Goal: Task Accomplishment & Management: Manage account settings

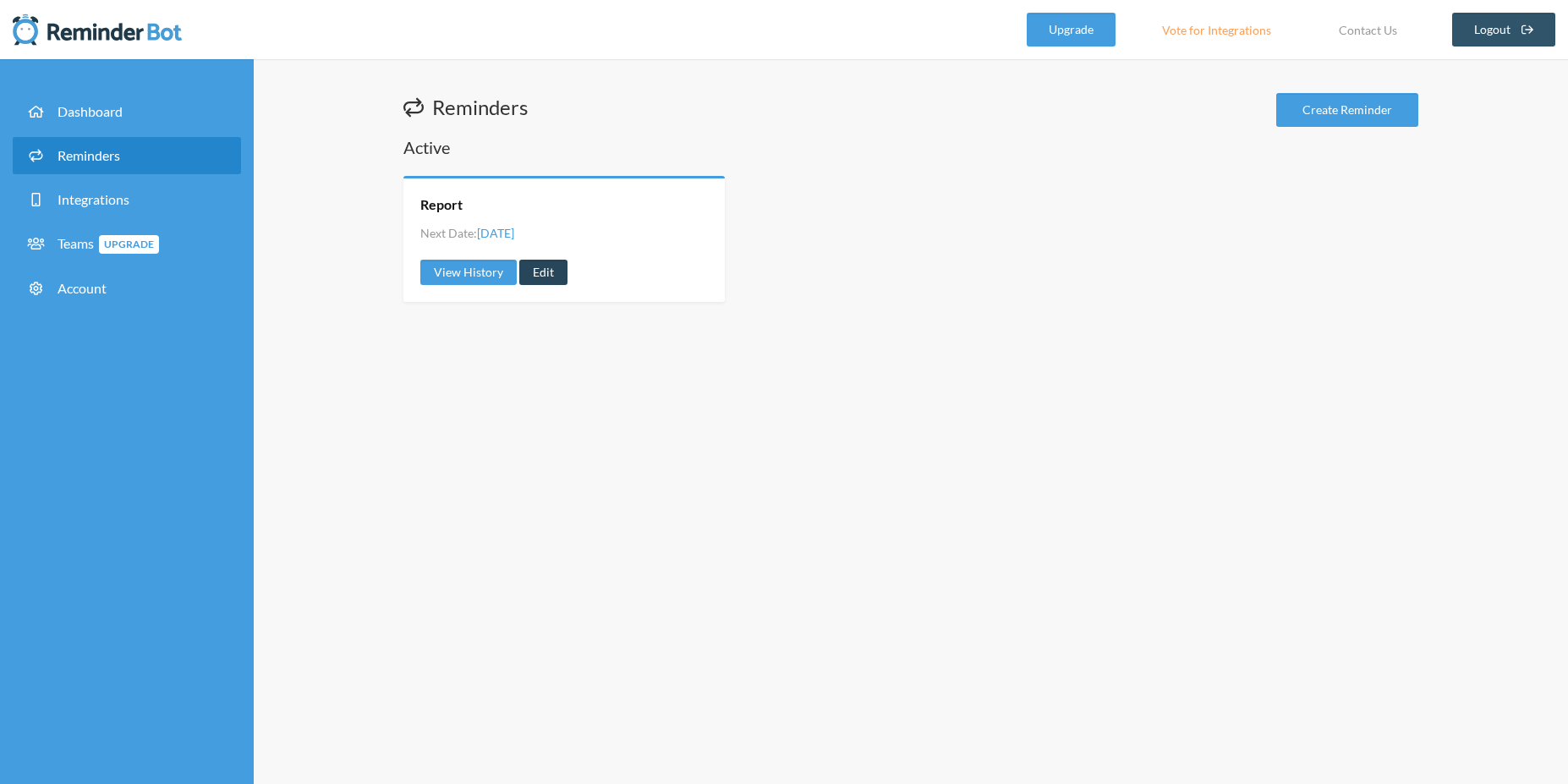
click at [537, 275] on link "Edit" at bounding box center [543, 273] width 48 height 26
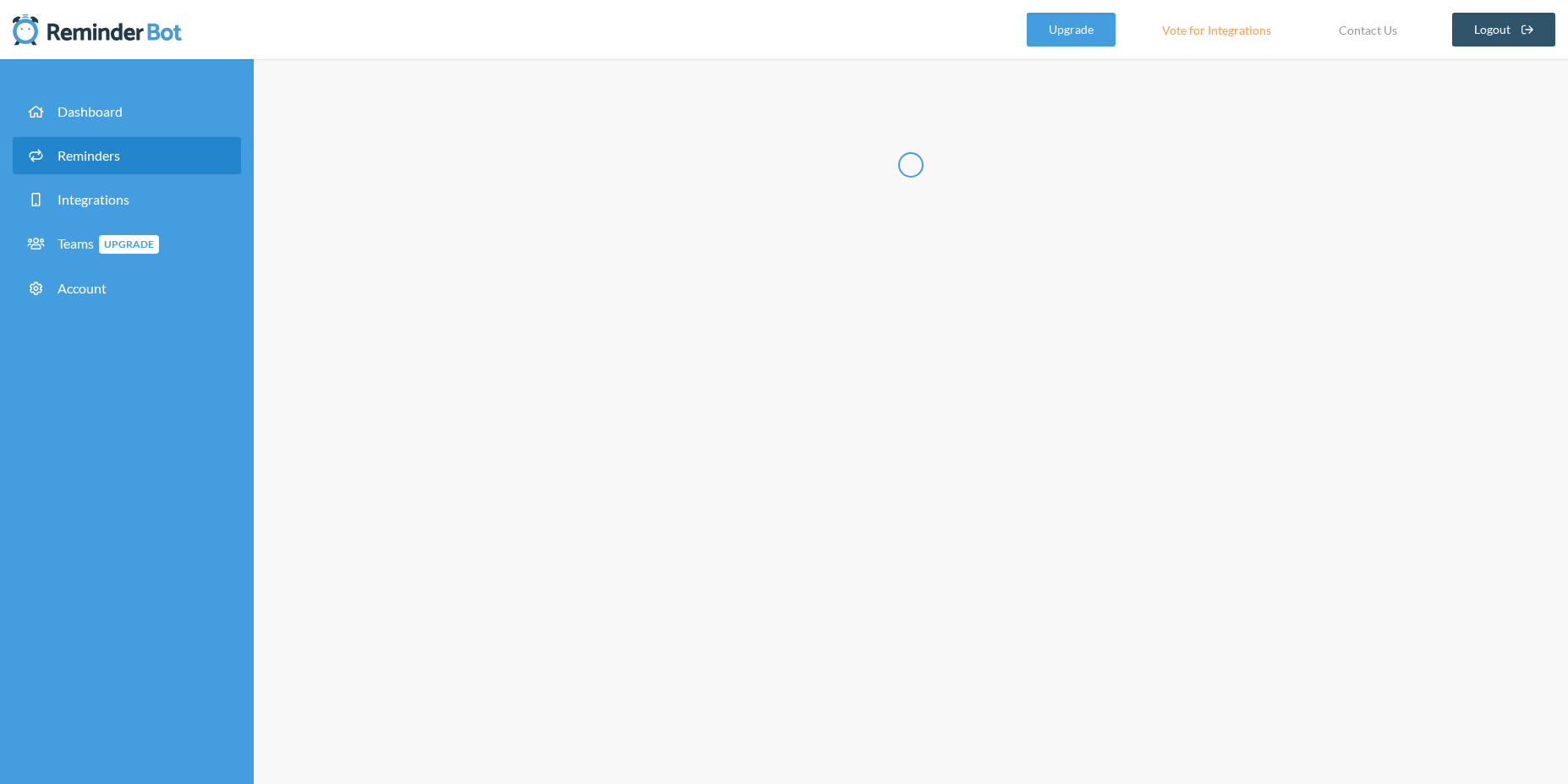
type input "Report"
select select "18:00:00"
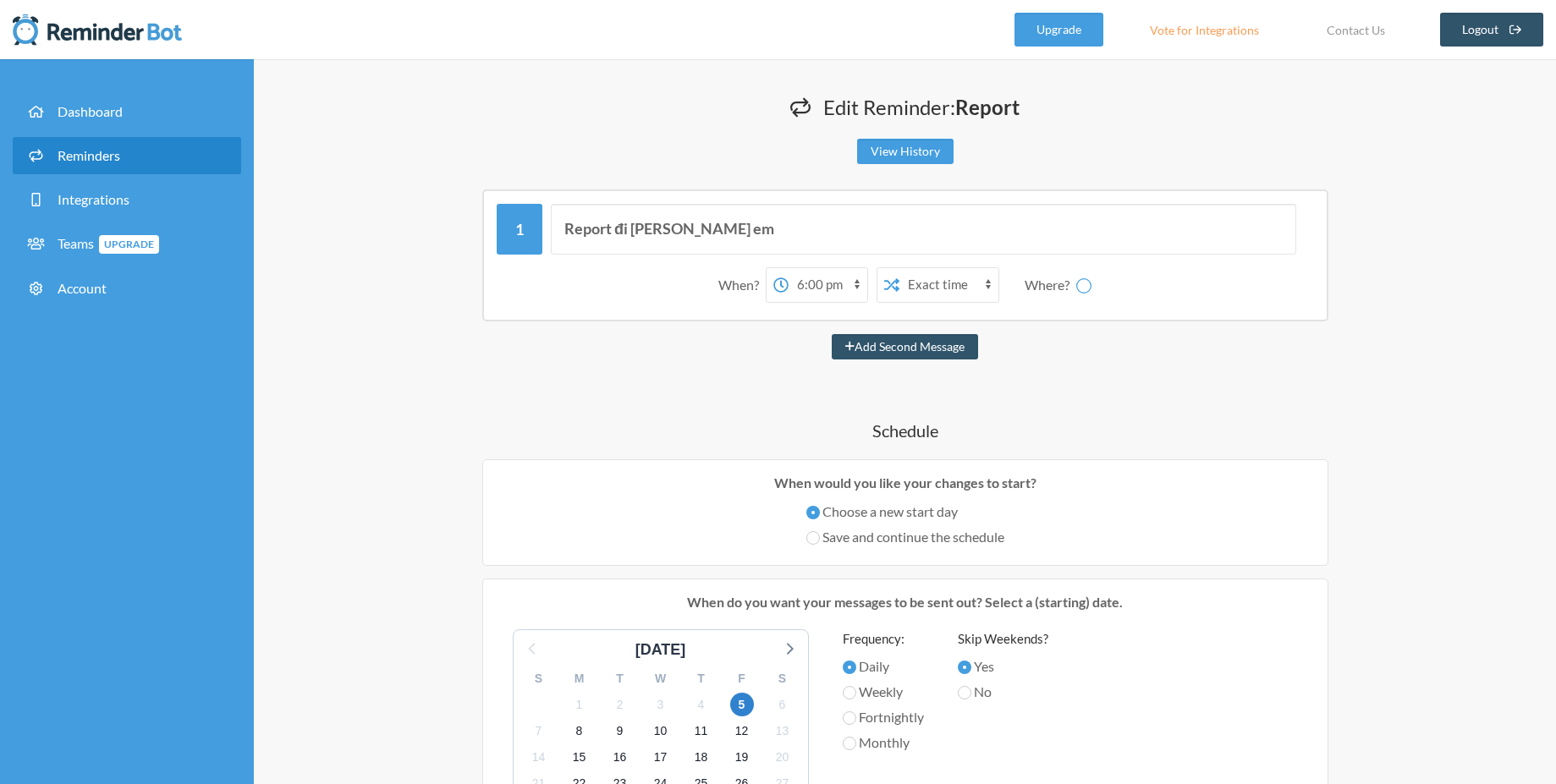
select select "spaces/AAQAZWTI1YA"
select select "11:00:00"
click at [722, 268] on select "12:00 am 12:15 am 12:30 am 12:45 am 1:00 am 1:15 am 1:30 am 1:45 am 2:00 am 2:1…" at bounding box center [761, 285] width 79 height 33
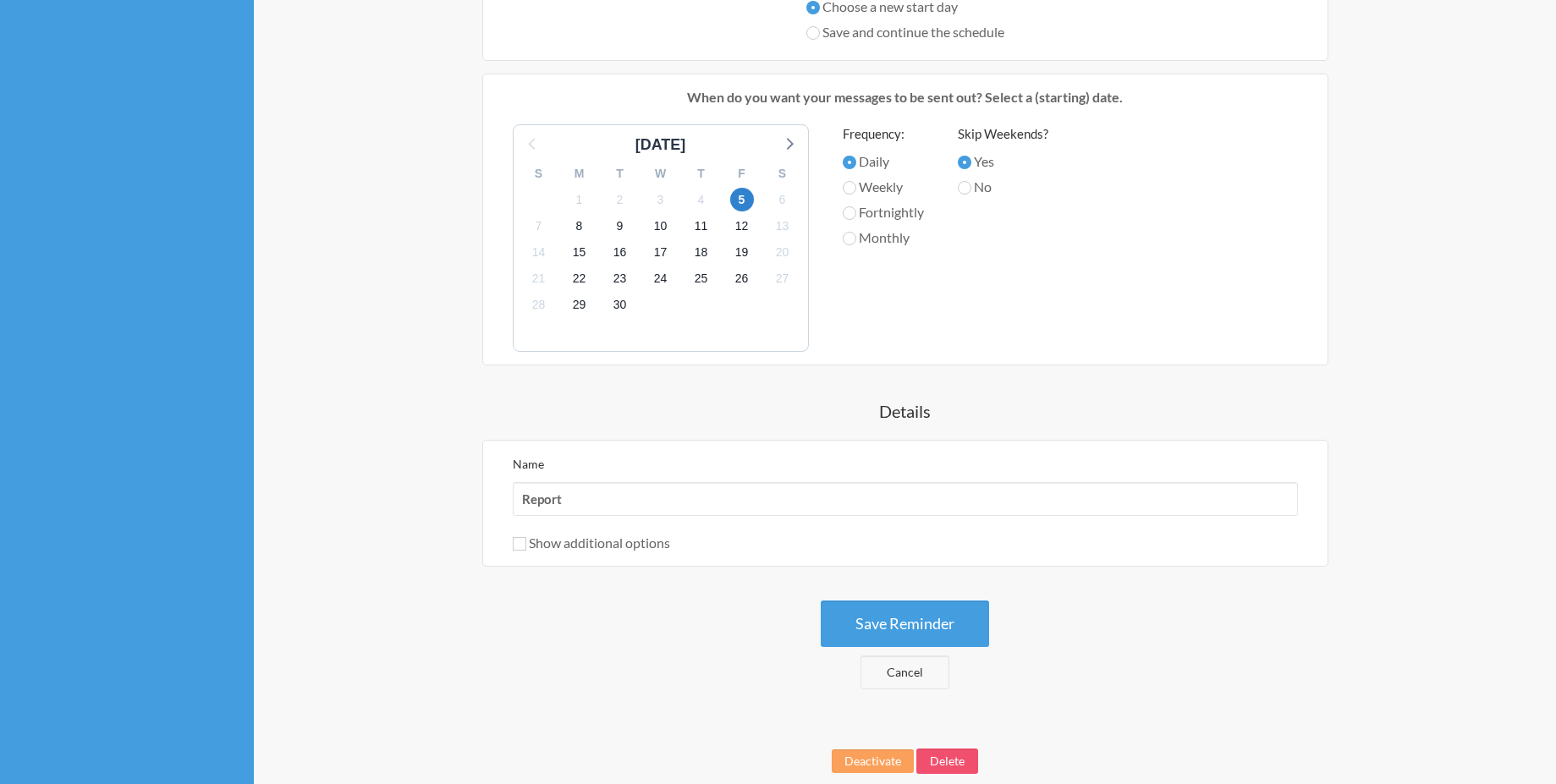
scroll to position [508, 0]
click at [951, 624] on button "Save Reminder" at bounding box center [905, 621] width 168 height 46
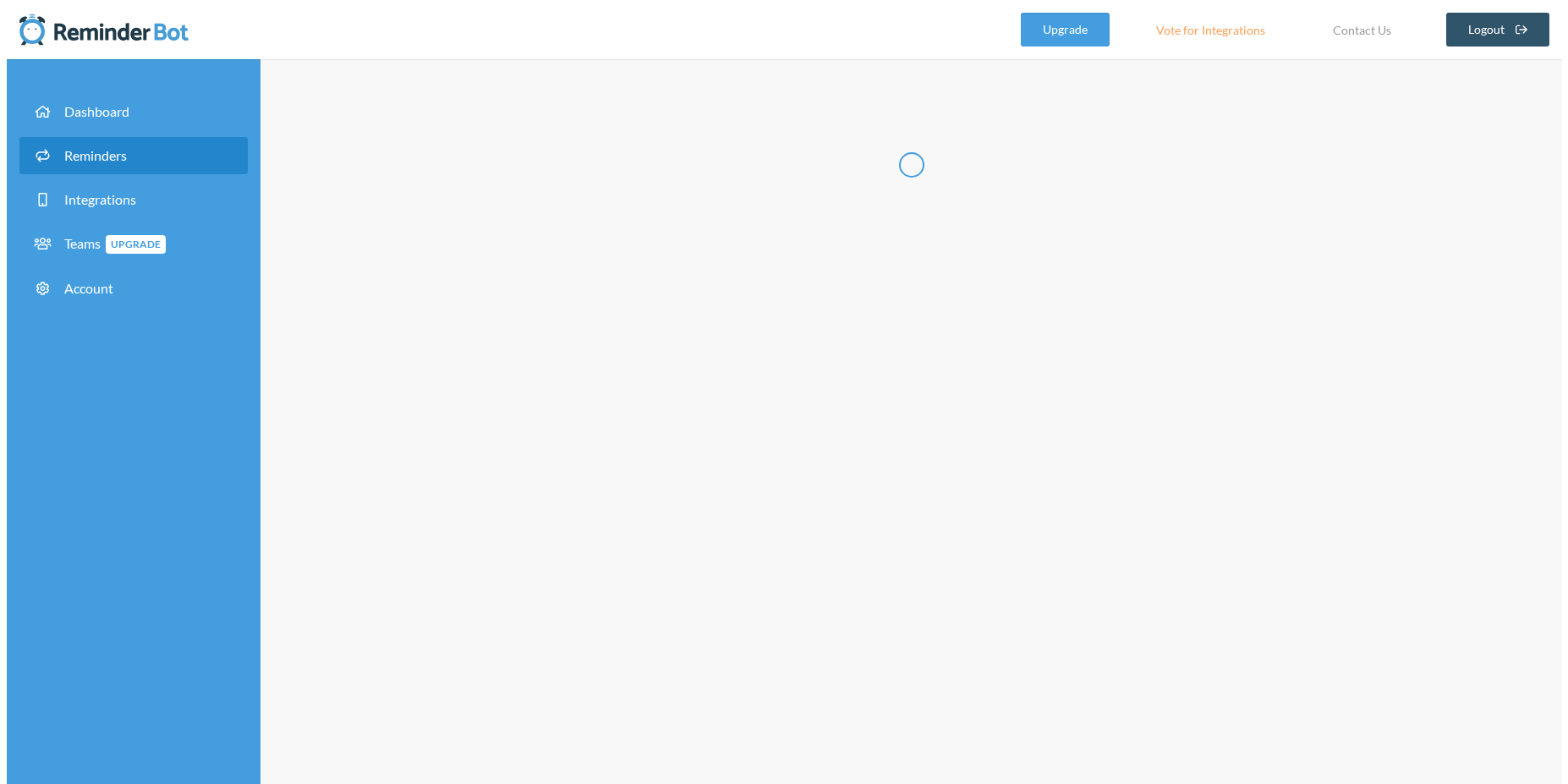
scroll to position [0, 0]
